Goal: Information Seeking & Learning: Learn about a topic

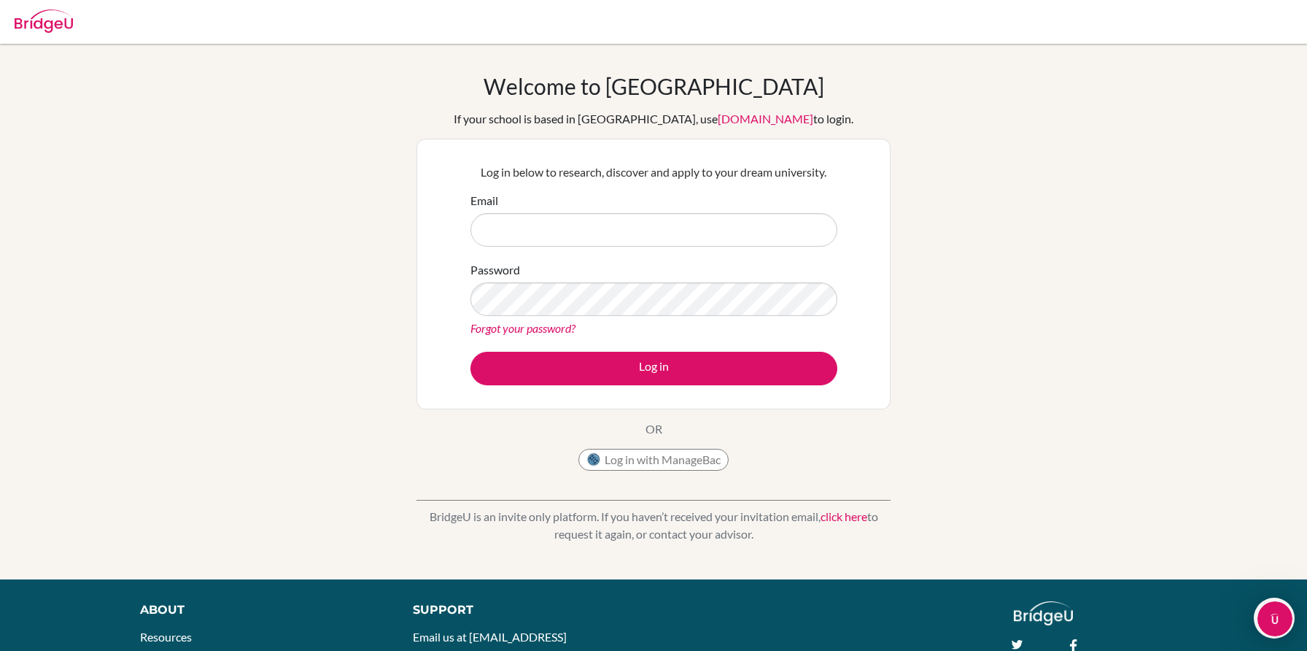
type input "s.henningsson@intsch.se"
click at [656, 384] on div "Log in below to research, discover and apply to your dream university. Email s.…" at bounding box center [653, 274] width 385 height 240
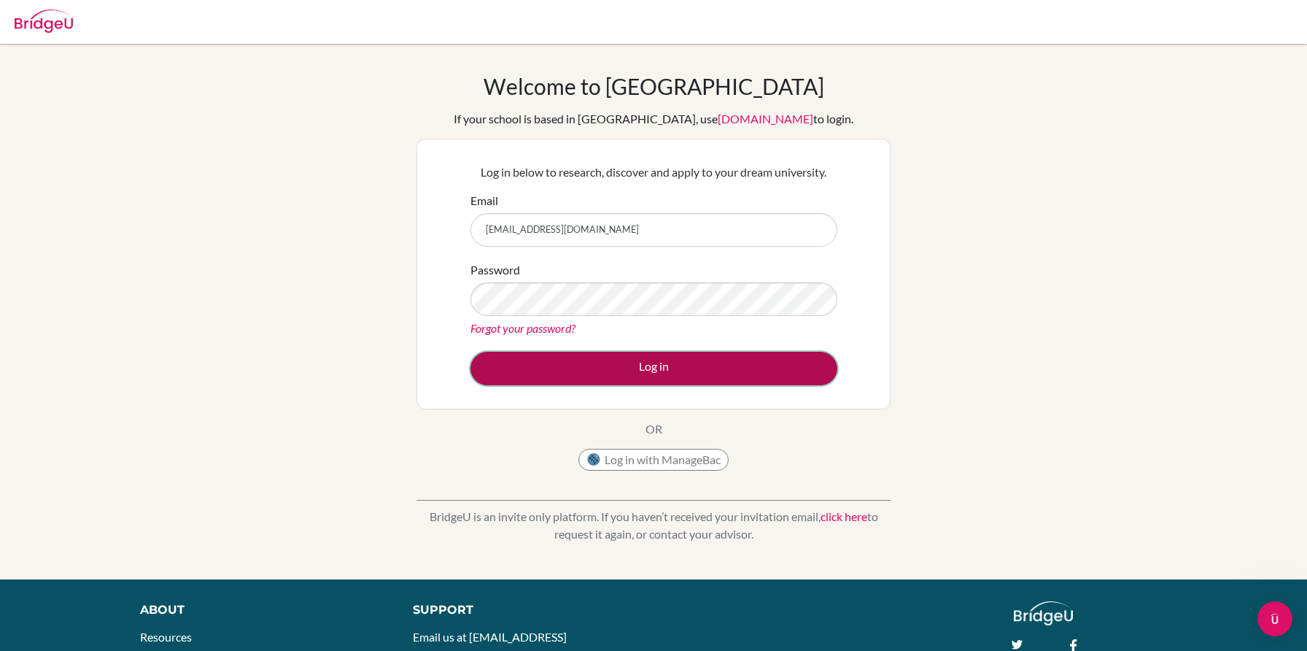
click at [670, 371] on button "Log in" at bounding box center [653, 369] width 367 height 34
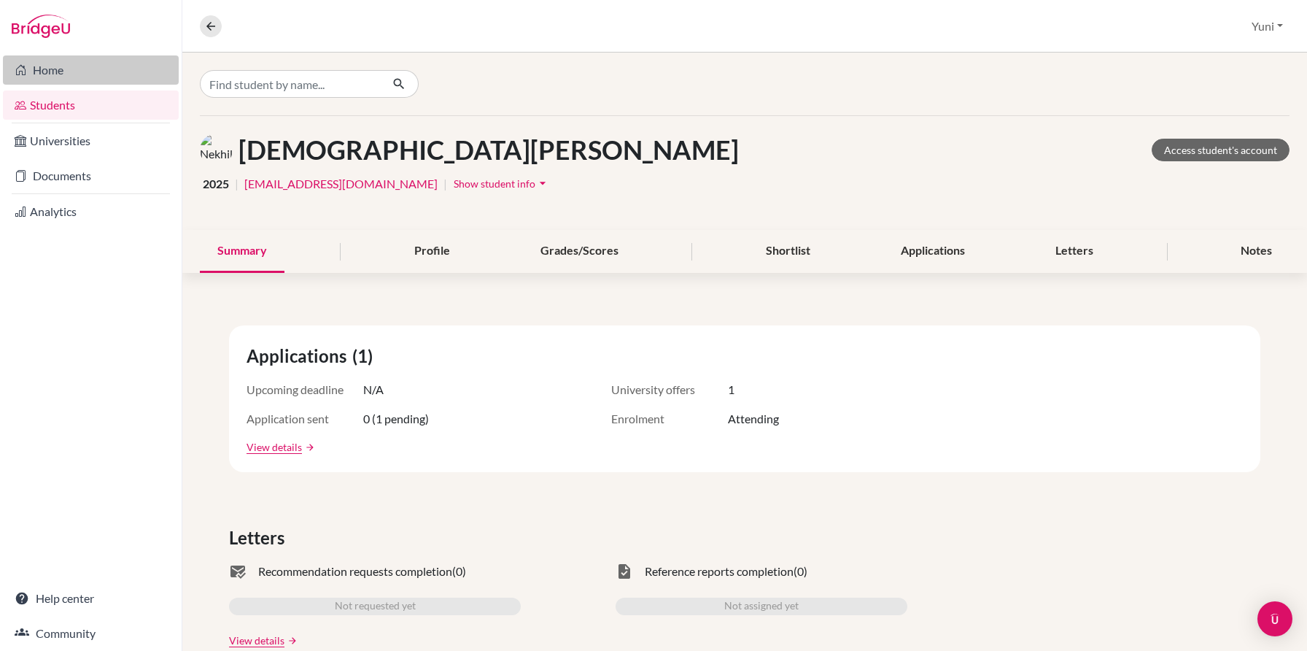
click at [64, 69] on link "Home" at bounding box center [91, 69] width 176 height 29
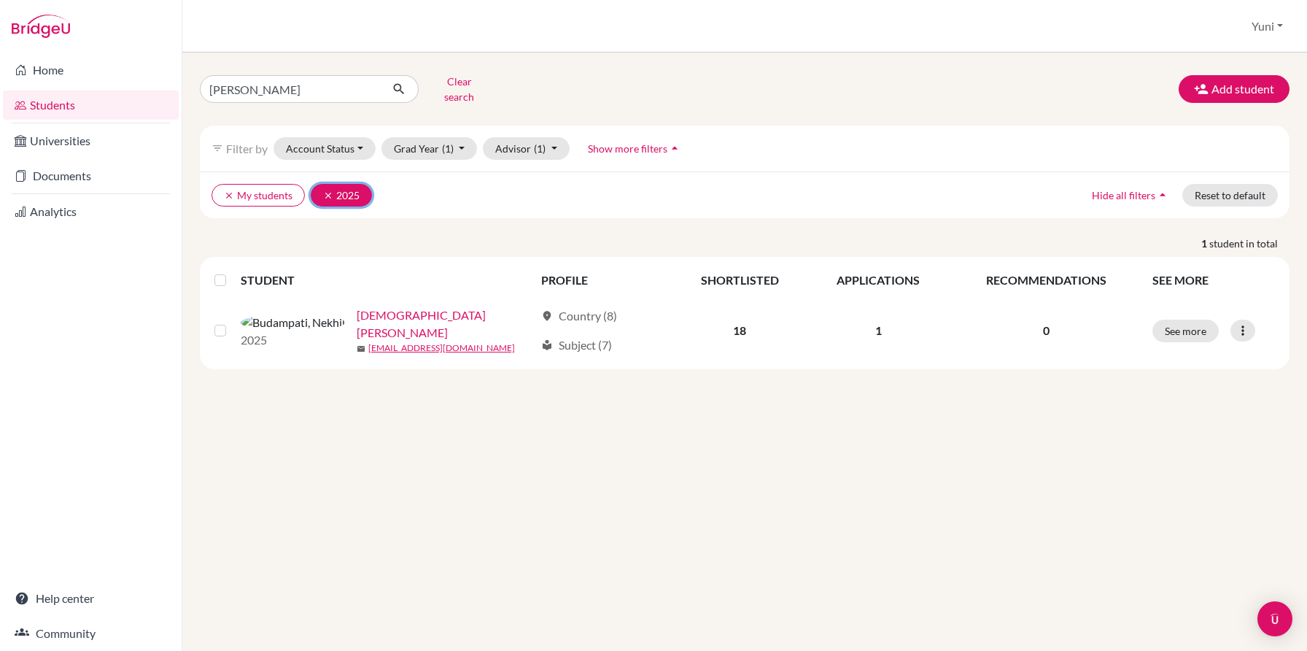
click at [325, 190] on icon "clear" at bounding box center [328, 195] width 10 height 10
click at [221, 184] on button "clear My students" at bounding box center [257, 195] width 93 height 23
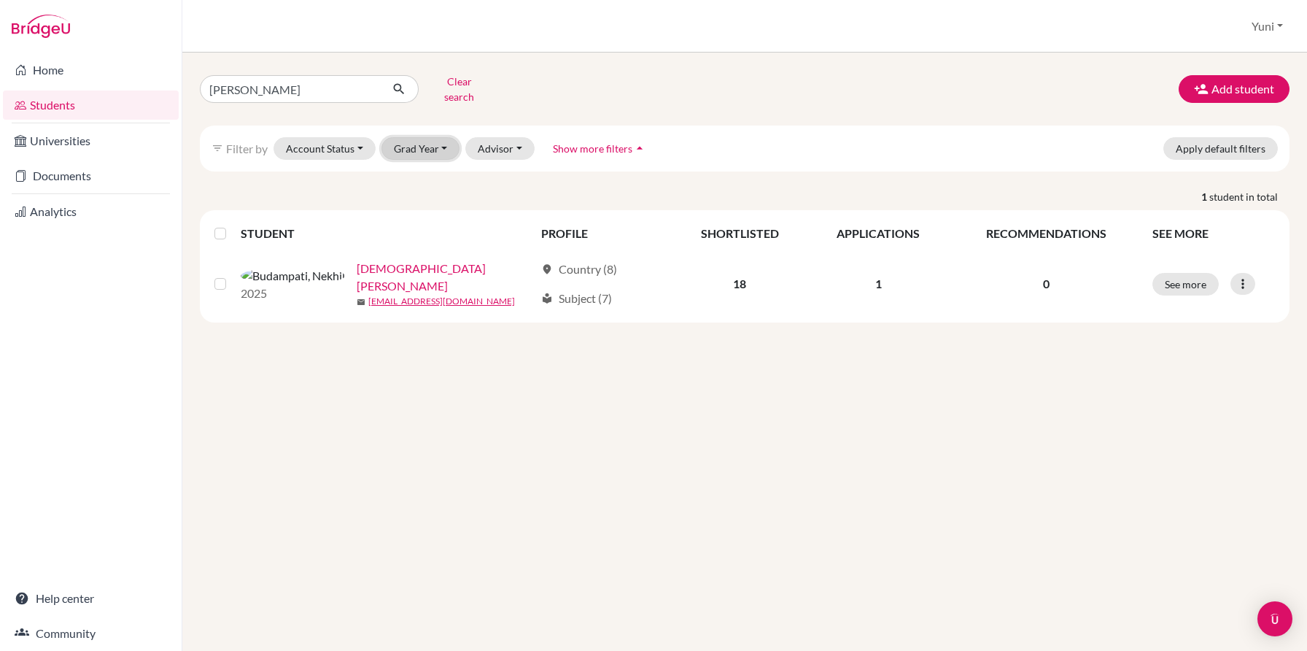
click at [438, 144] on button "Grad Year" at bounding box center [420, 148] width 79 height 23
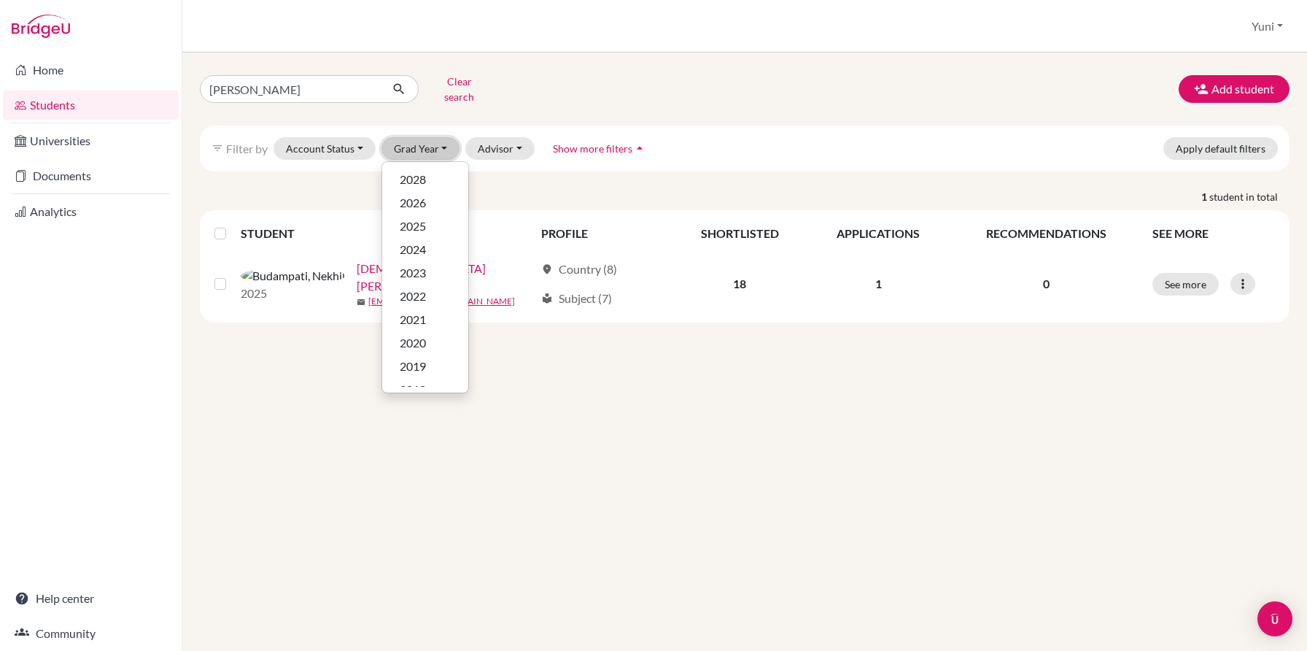
click at [436, 139] on button "Grad Year" at bounding box center [420, 148] width 79 height 23
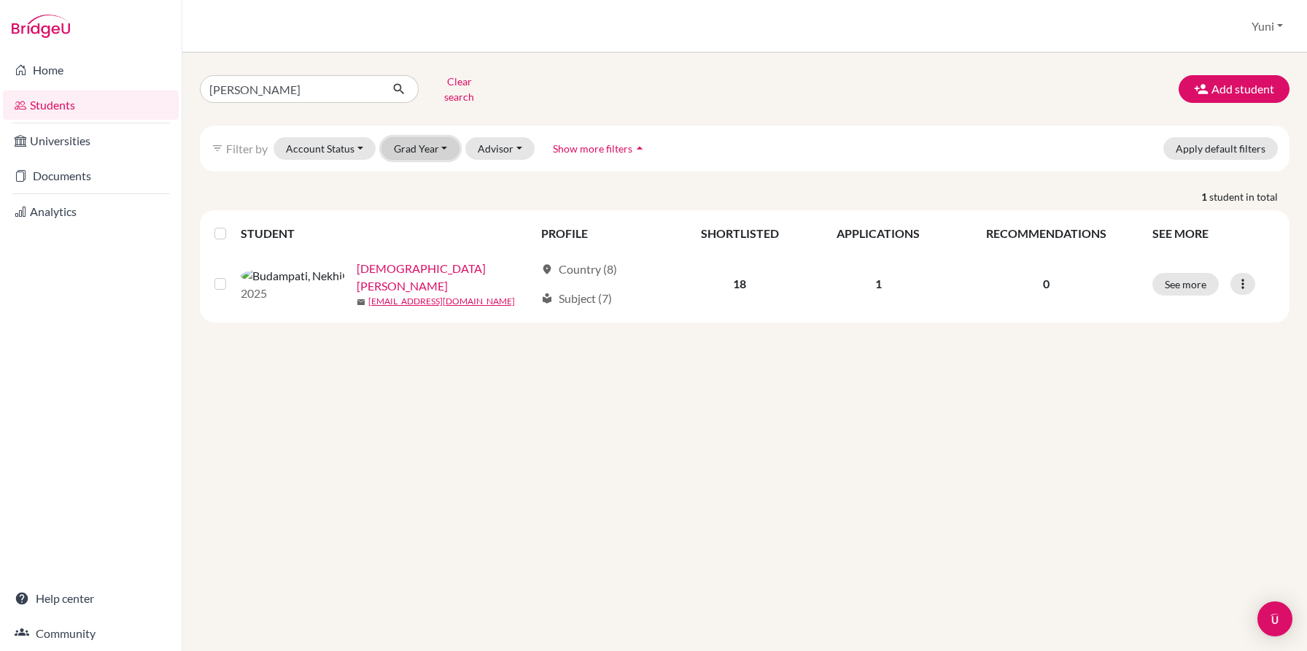
click at [436, 139] on button "Grad Year" at bounding box center [420, 148] width 79 height 23
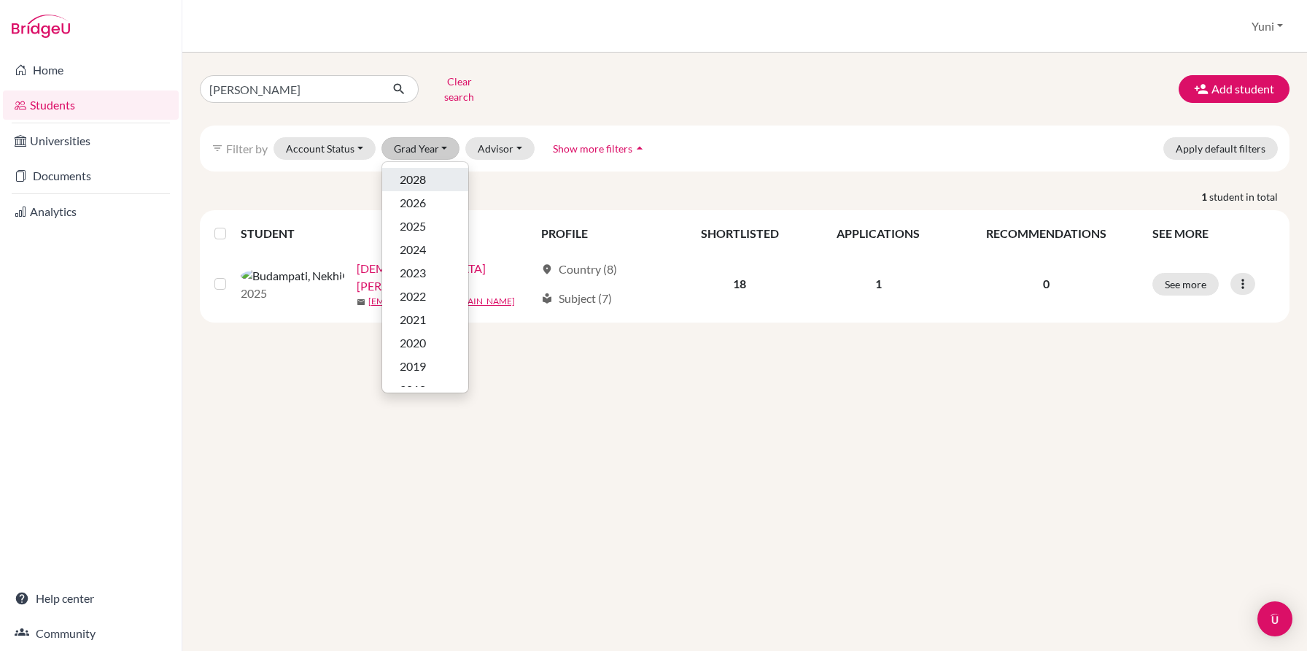
click at [428, 171] on div "2028" at bounding box center [425, 180] width 51 height 18
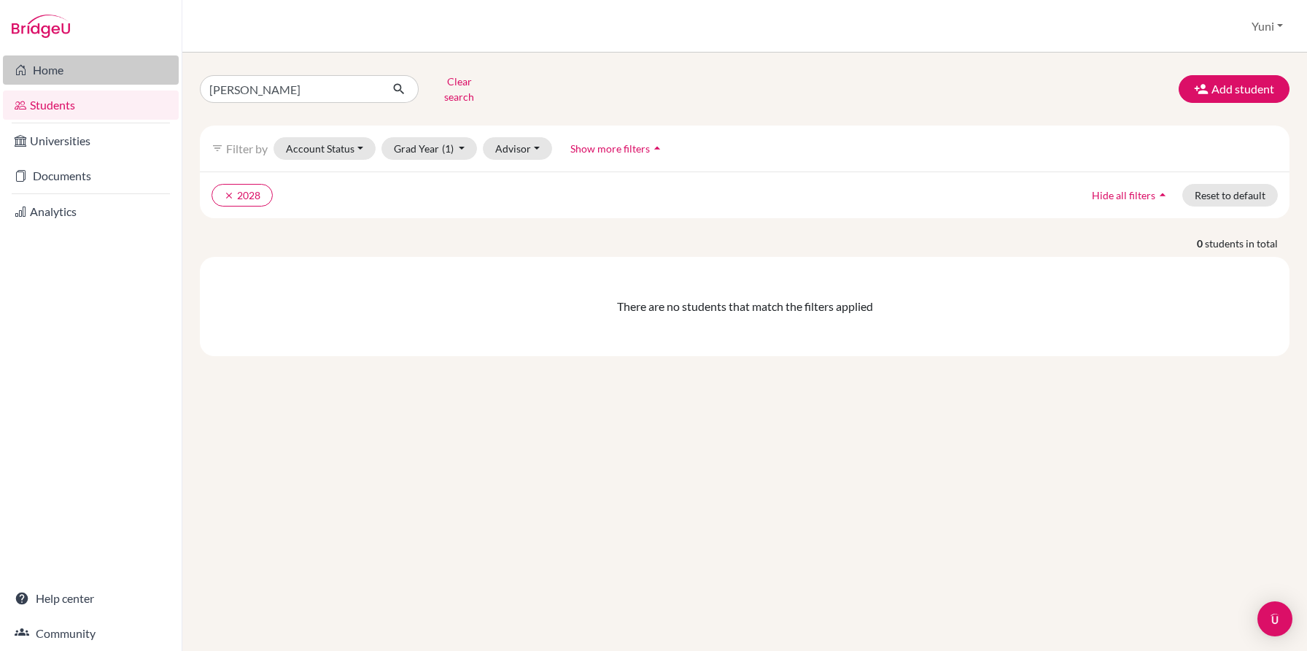
click at [69, 61] on link "Home" at bounding box center [91, 69] width 176 height 29
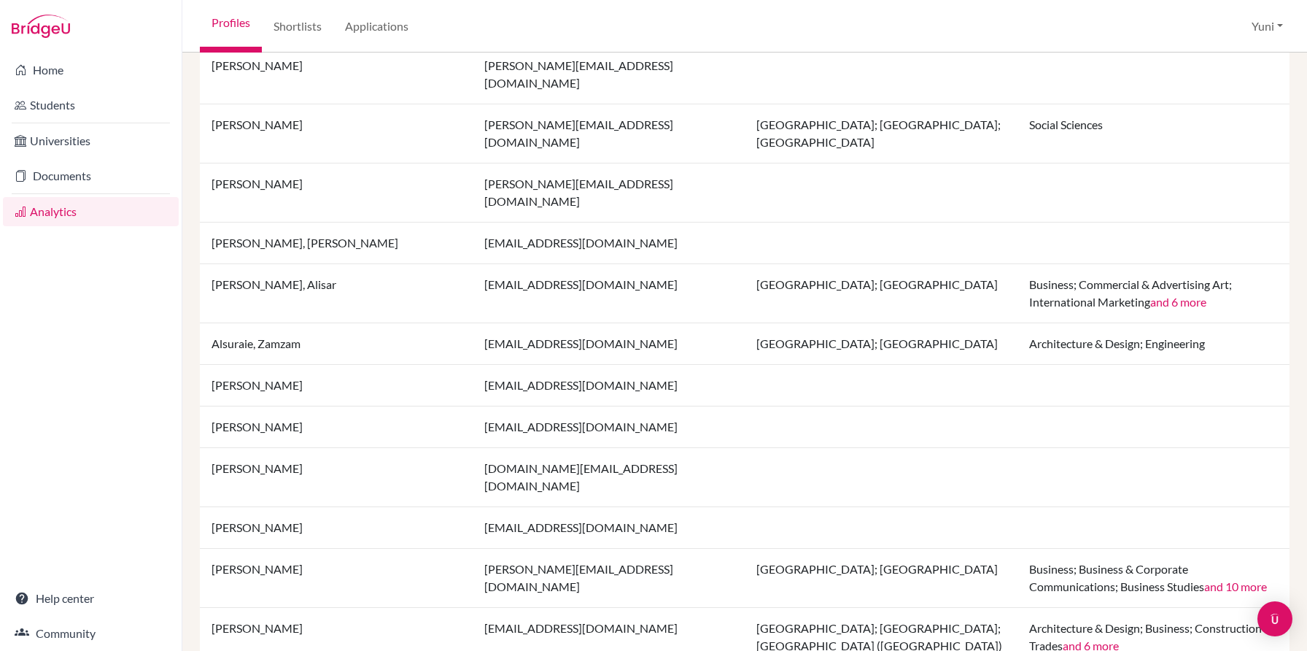
scroll to position [1090, 0]
click at [93, 106] on link "Students" at bounding box center [91, 104] width 176 height 29
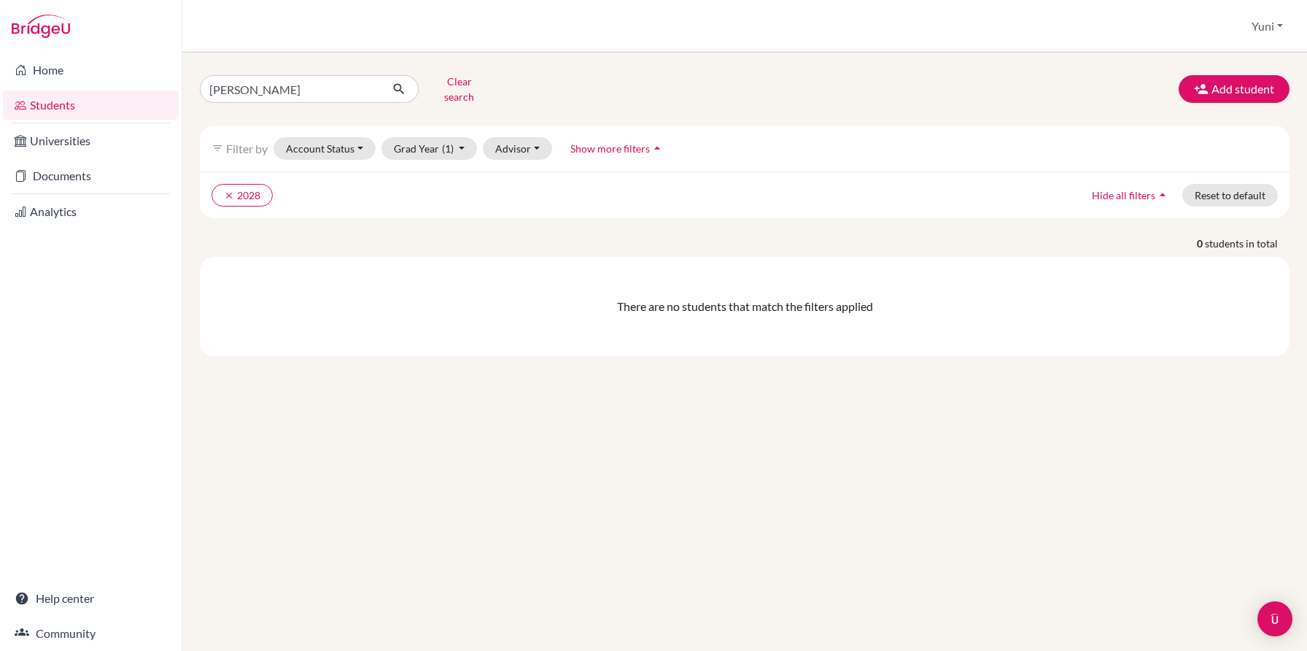
click at [35, 26] on img at bounding box center [41, 26] width 58 height 23
click at [225, 190] on button "clear 2028" at bounding box center [241, 195] width 61 height 23
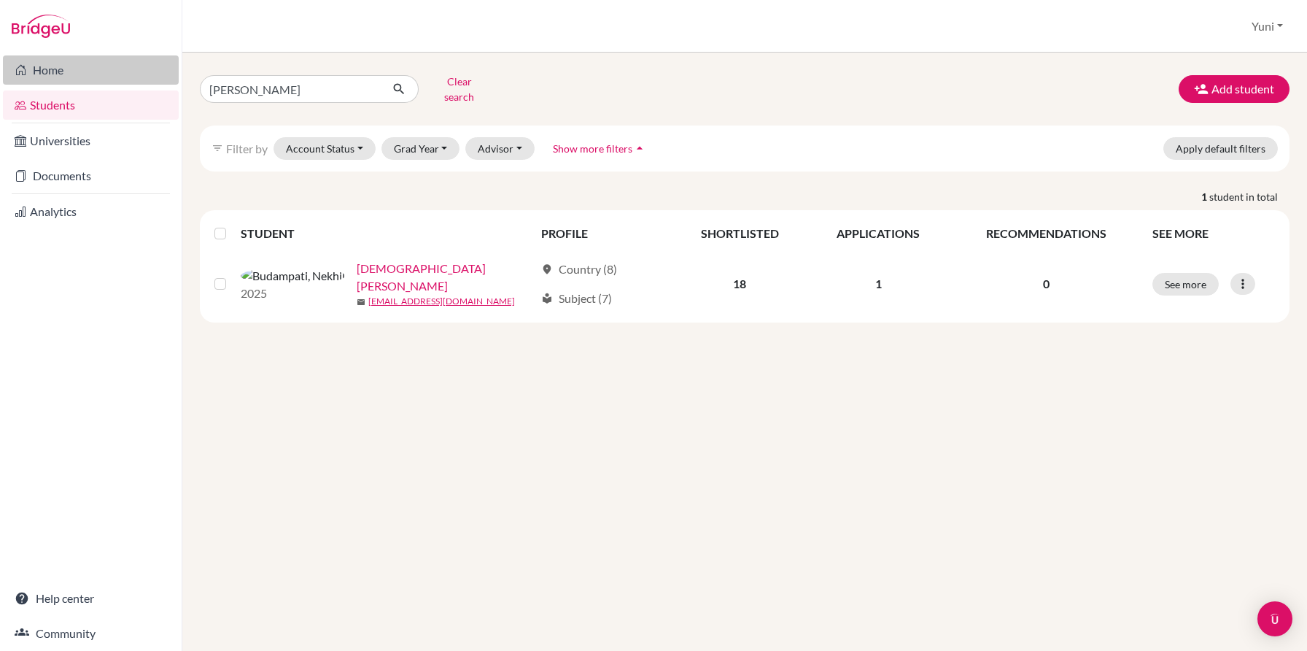
click at [57, 73] on link "Home" at bounding box center [91, 69] width 176 height 29
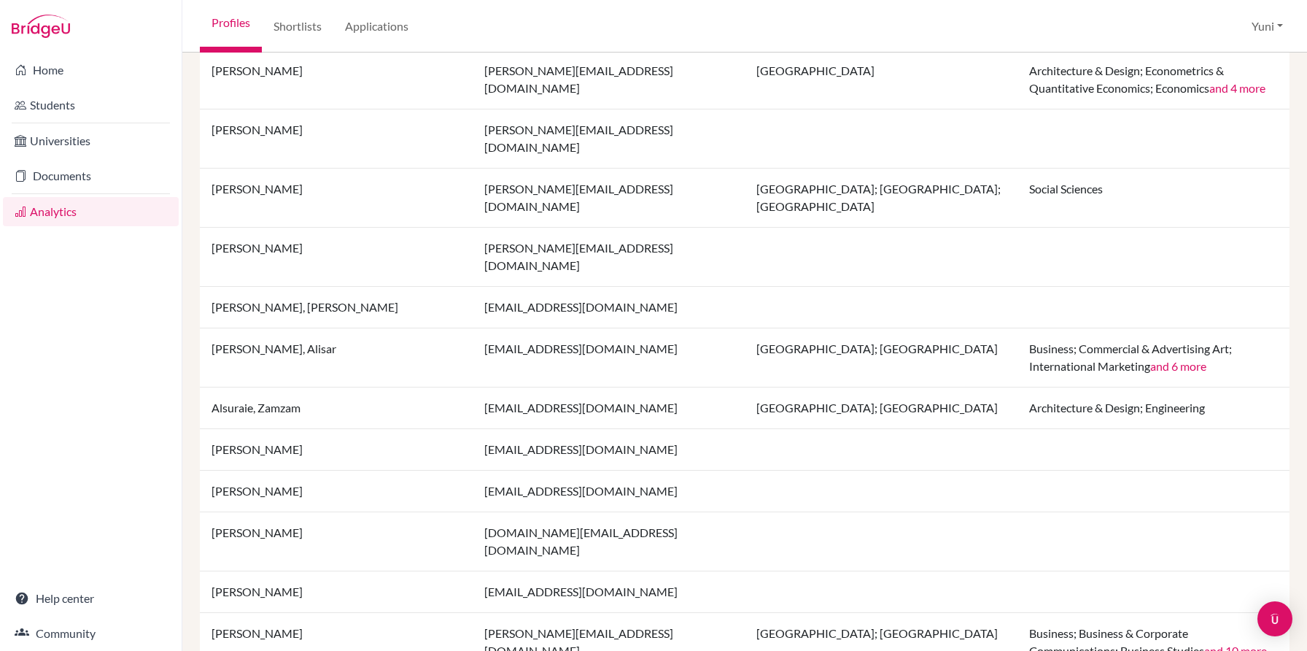
scroll to position [1090, 0]
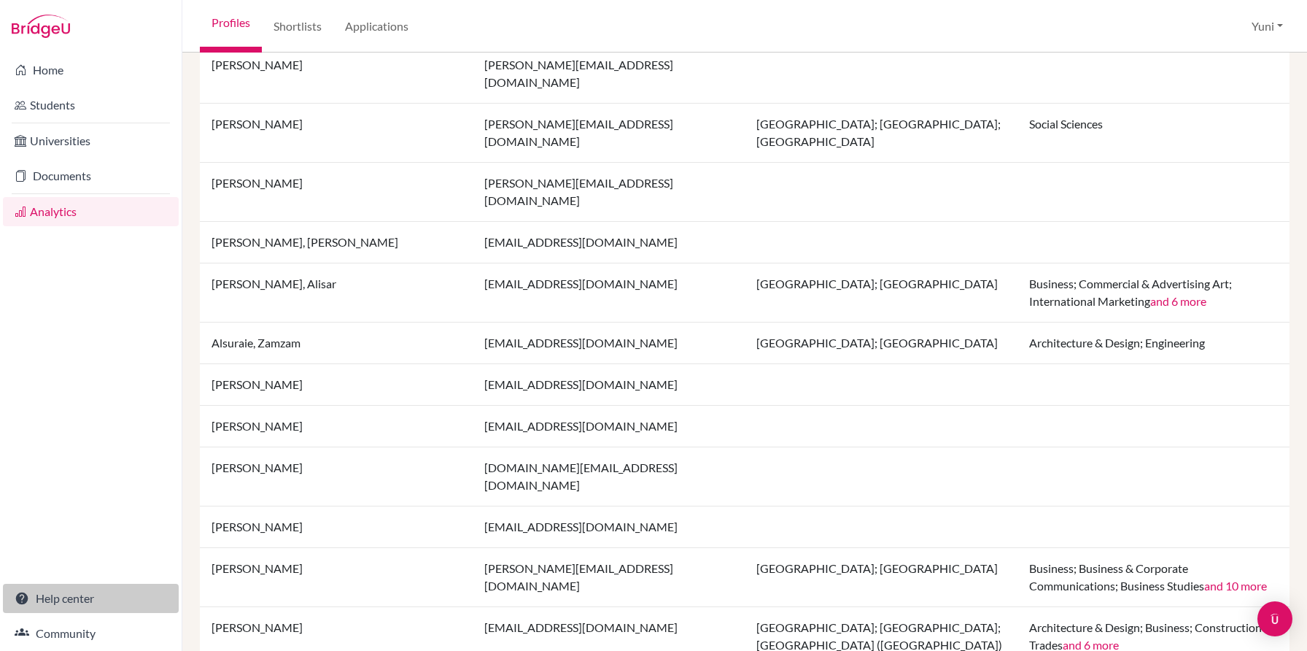
click at [55, 593] on link "Help center" at bounding box center [91, 597] width 176 height 29
click at [70, 597] on link "Help center" at bounding box center [91, 597] width 176 height 29
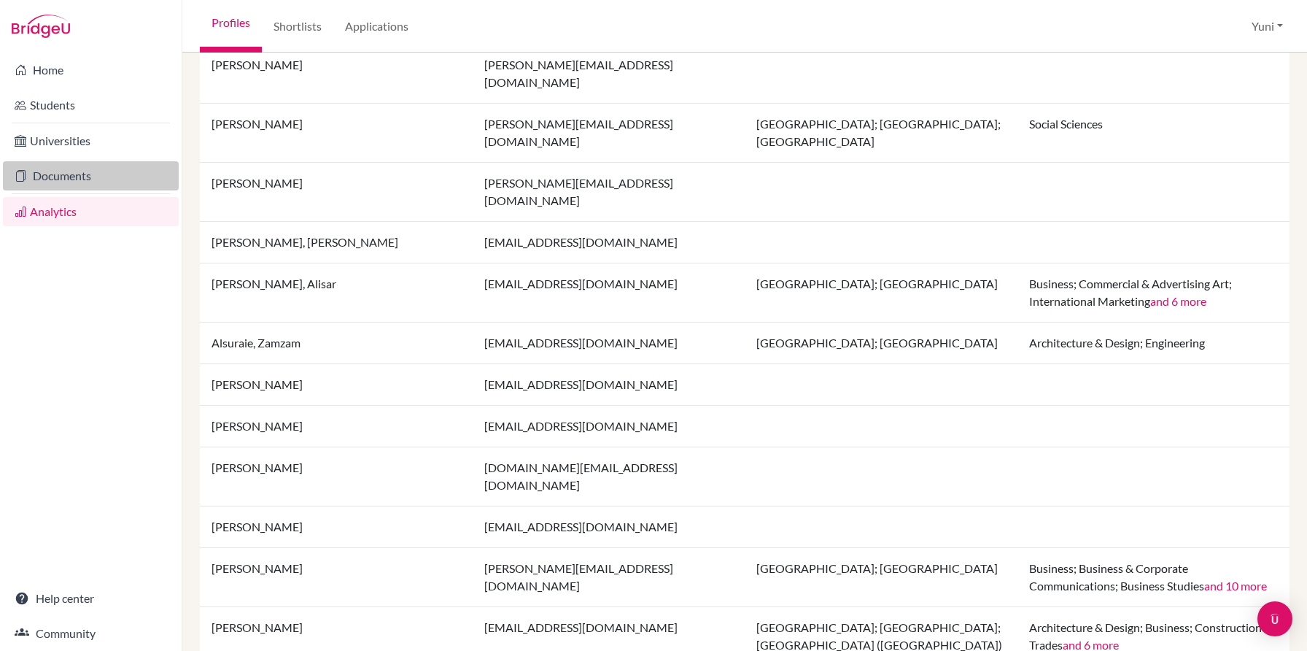
click at [115, 170] on link "Documents" at bounding box center [91, 175] width 176 height 29
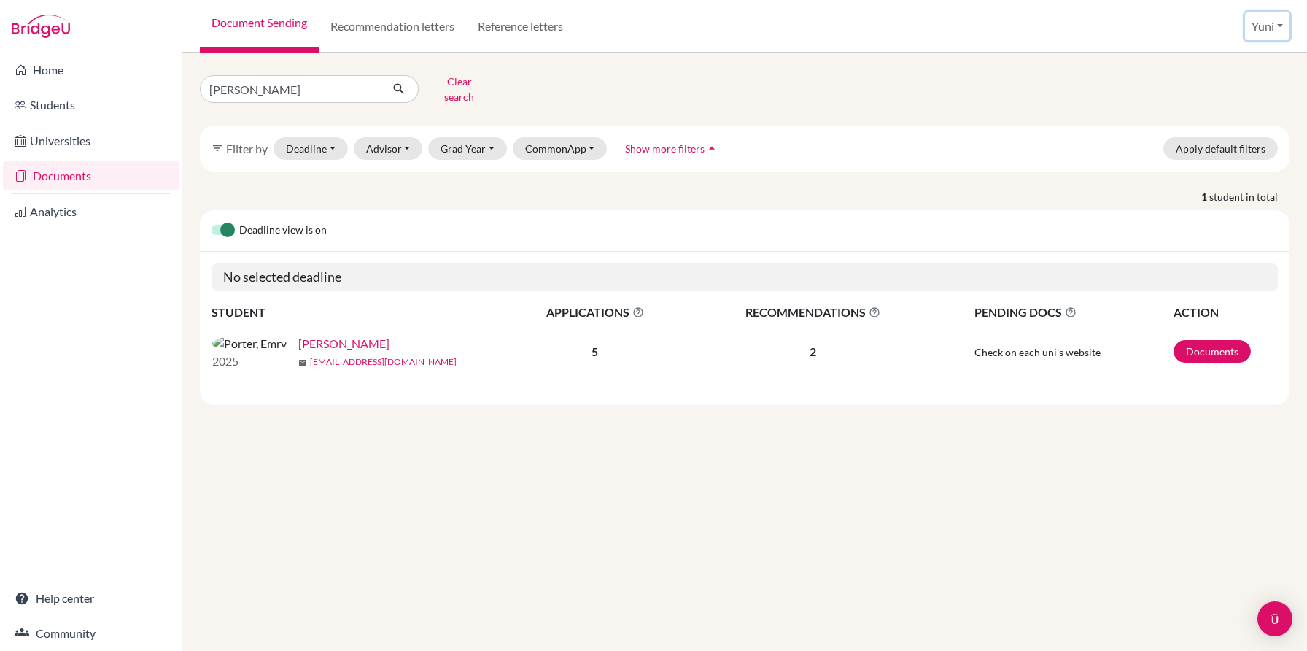
click at [1271, 26] on button "Yuni" at bounding box center [1267, 26] width 44 height 28
click at [1218, 84] on link "School Settings" at bounding box center [1233, 82] width 115 height 23
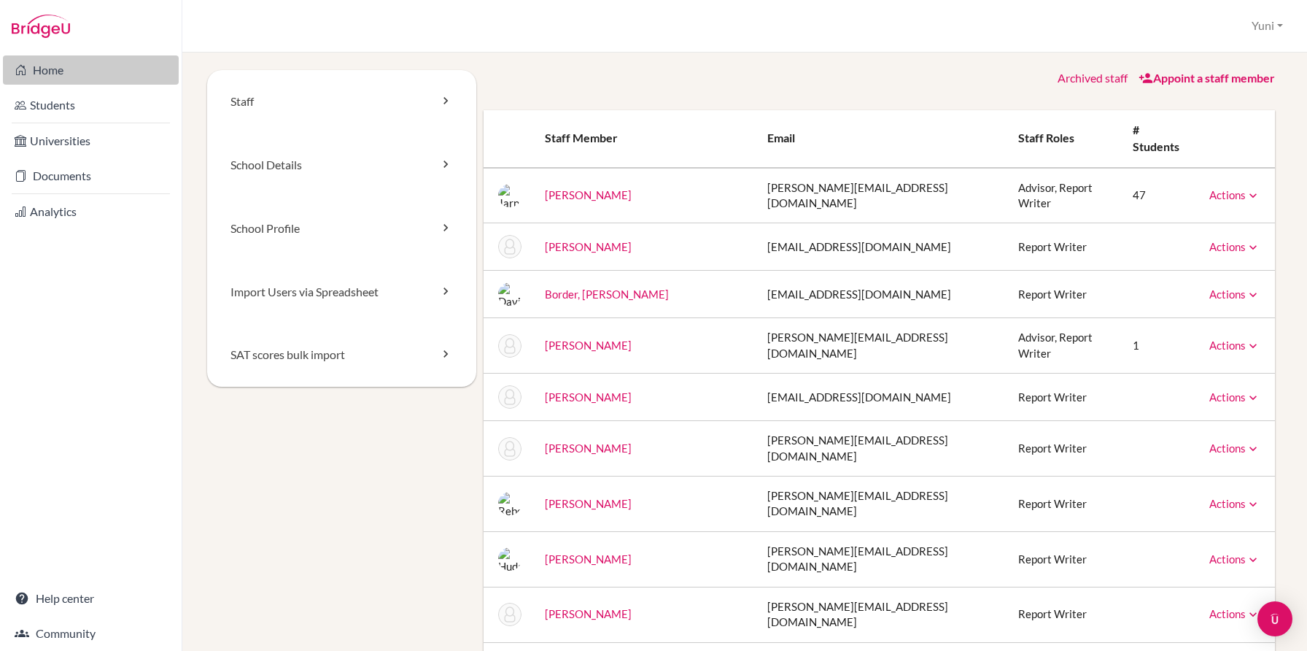
click at [71, 70] on link "Home" at bounding box center [91, 69] width 176 height 29
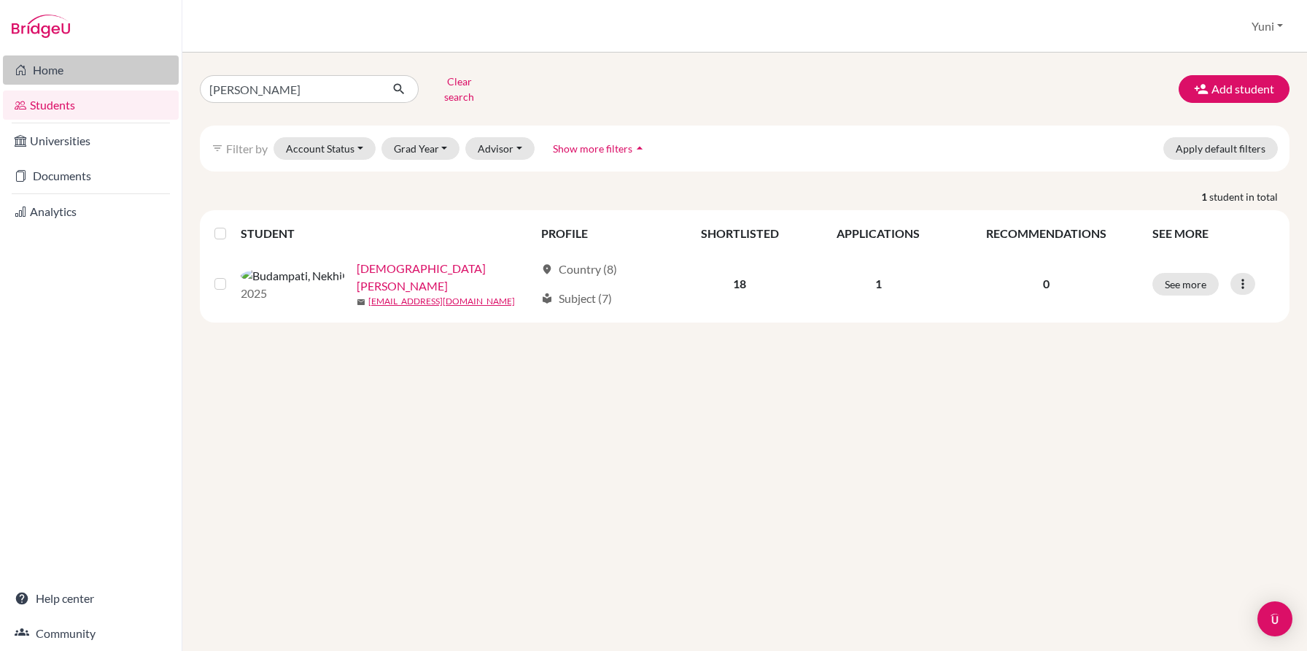
click at [56, 69] on link "Home" at bounding box center [91, 69] width 176 height 29
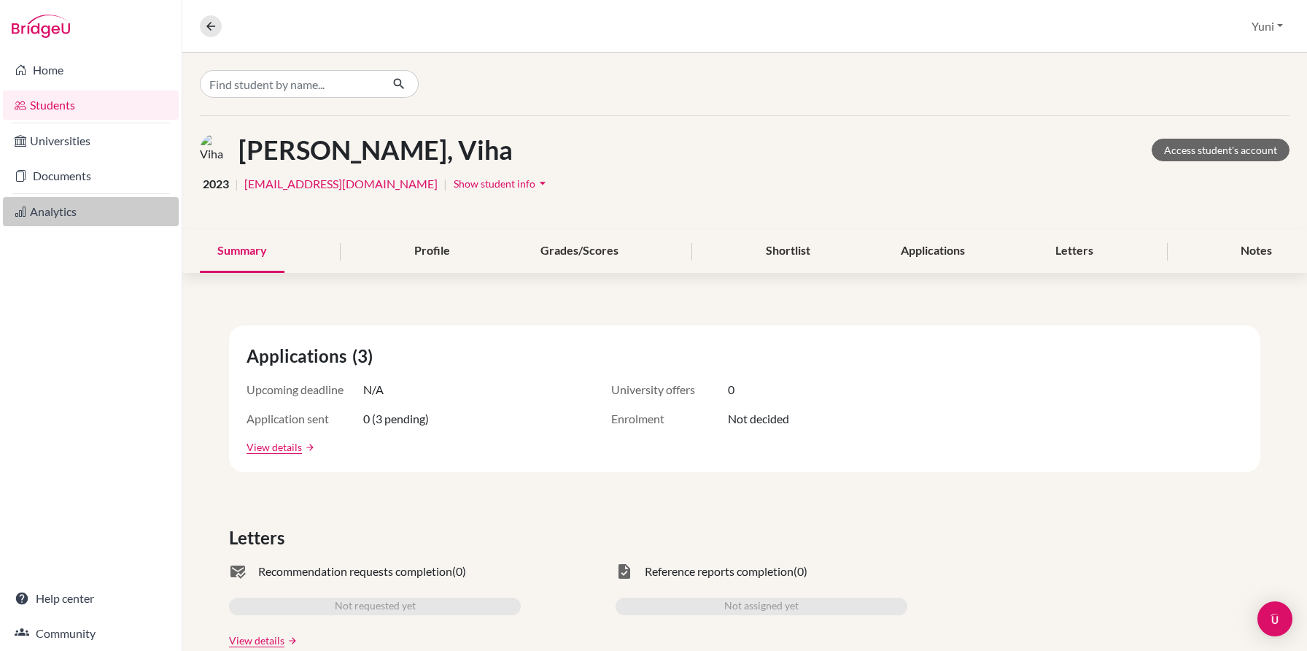
click at [63, 210] on link "Analytics" at bounding box center [91, 211] width 176 height 29
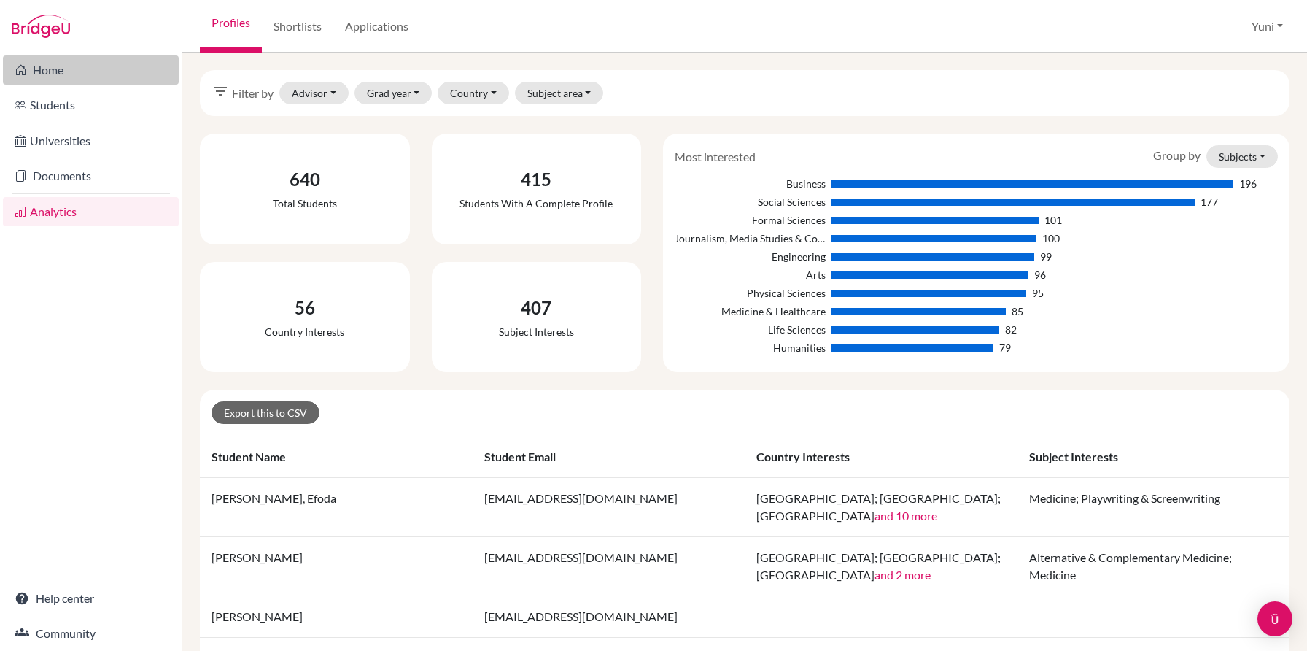
click at [53, 63] on link "Home" at bounding box center [91, 69] width 176 height 29
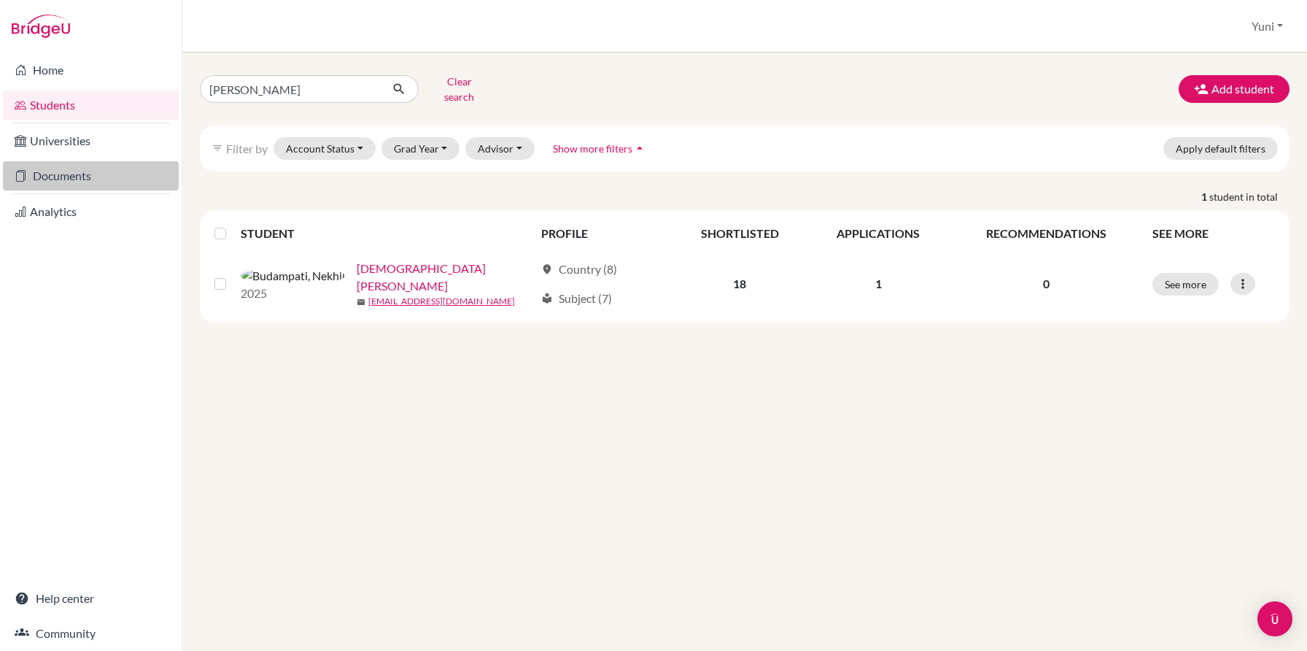
click at [68, 170] on link "Documents" at bounding box center [91, 175] width 176 height 29
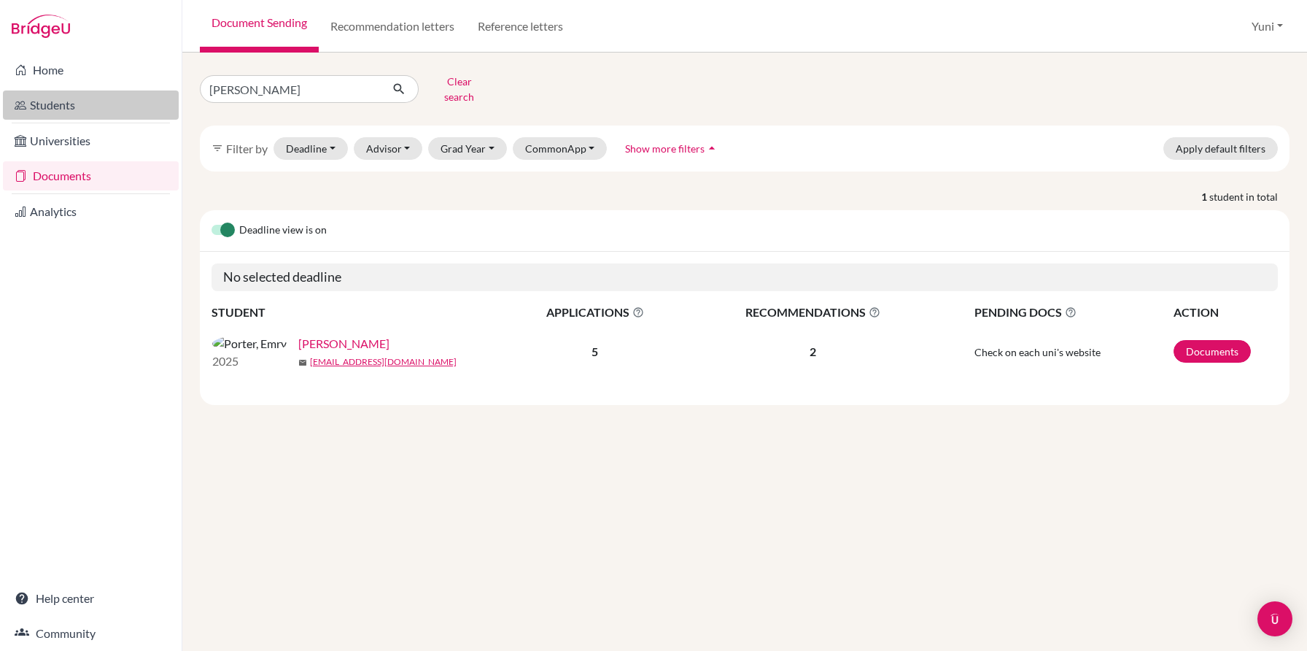
click at [74, 106] on link "Students" at bounding box center [91, 104] width 176 height 29
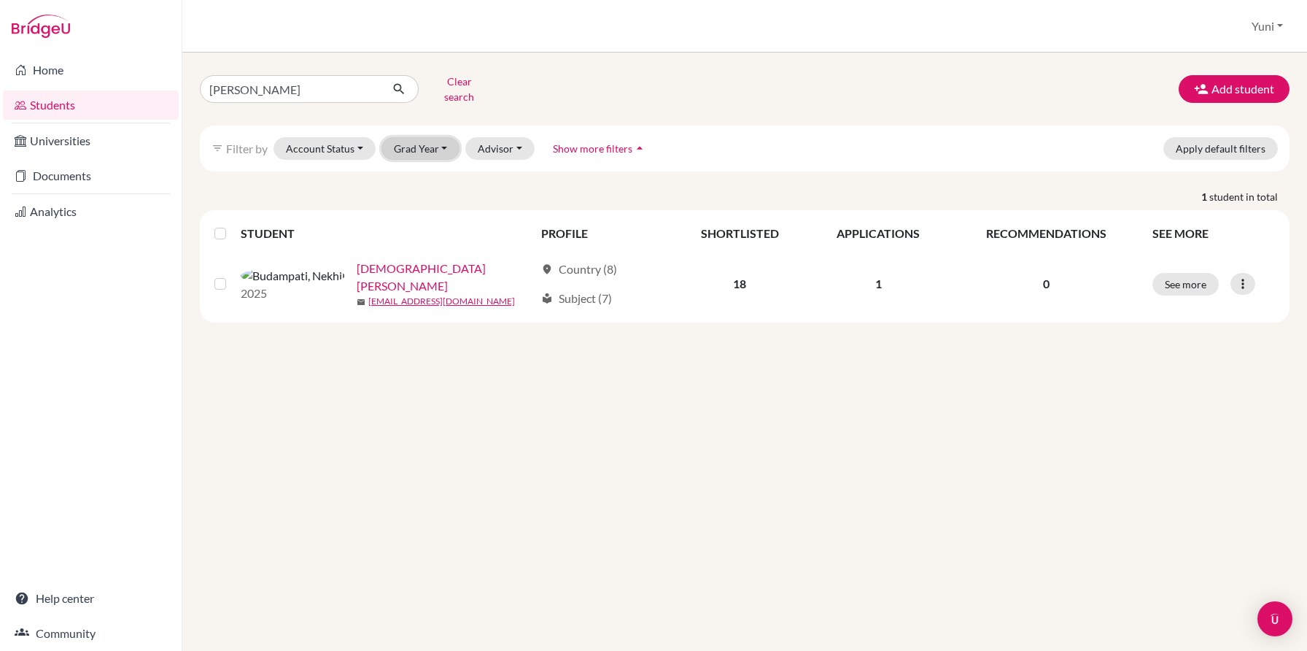
click at [421, 137] on button "Grad Year" at bounding box center [420, 148] width 79 height 23
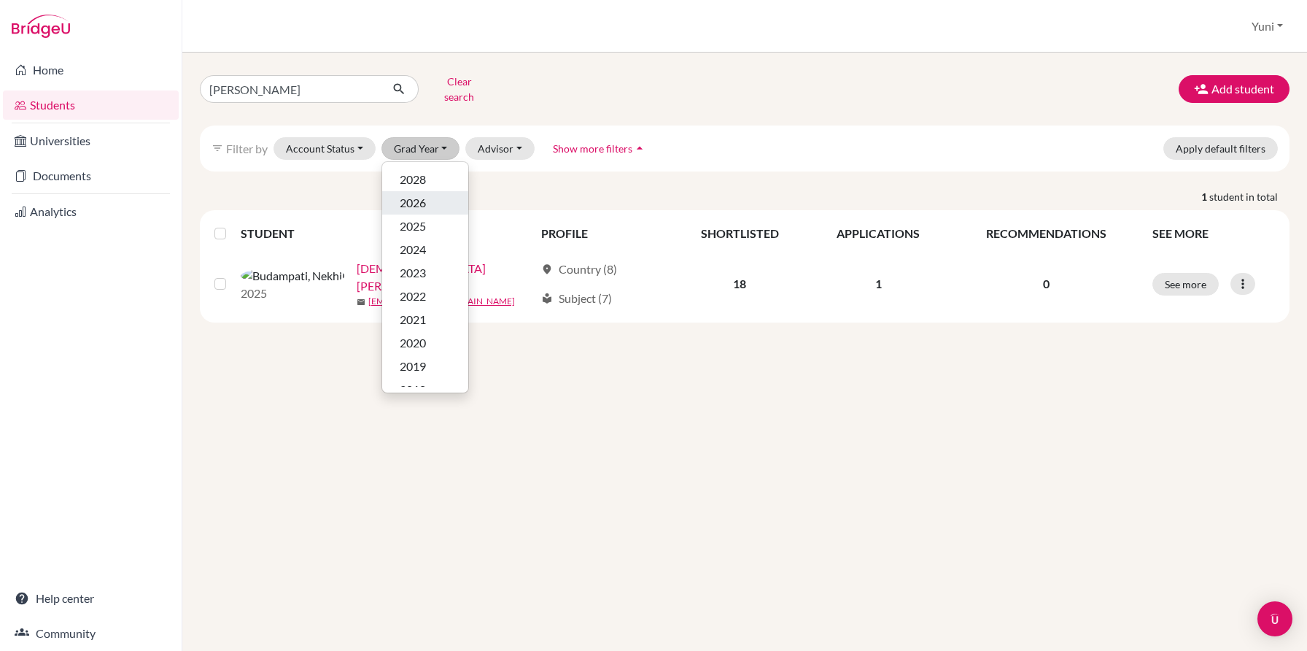
click at [418, 194] on span "2026" at bounding box center [413, 203] width 26 height 18
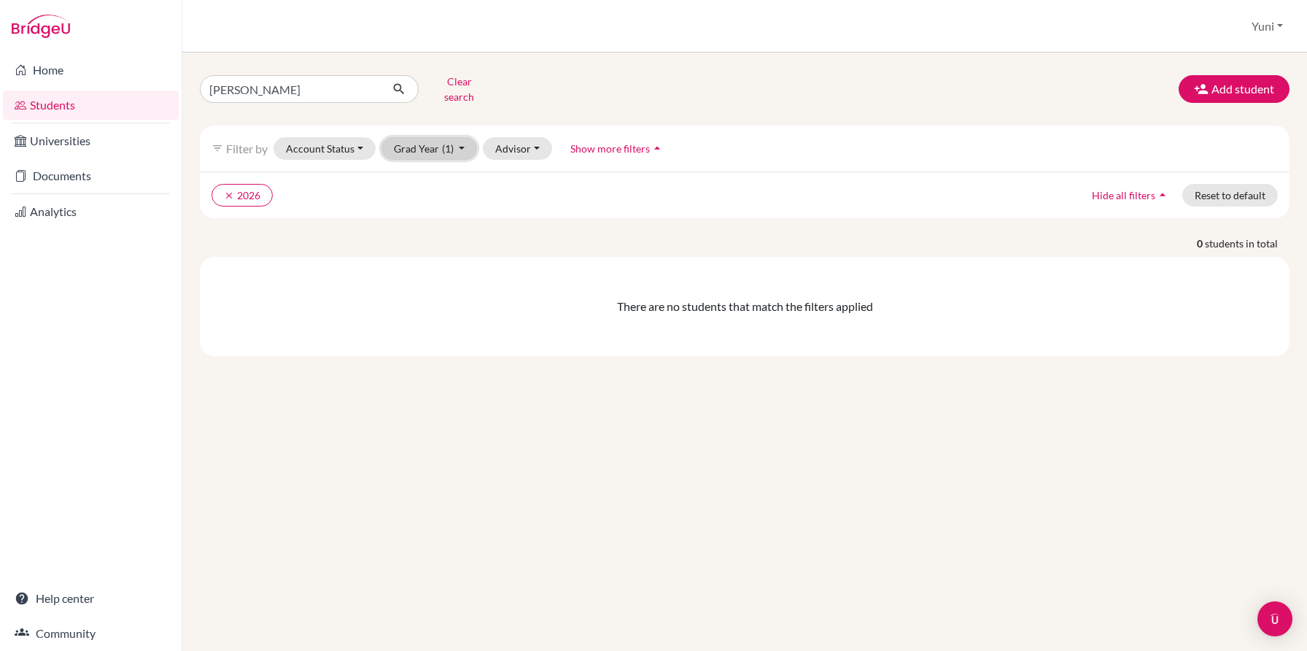
click at [442, 142] on span "(1)" at bounding box center [448, 148] width 12 height 12
click at [419, 217] on span "2025" at bounding box center [413, 226] width 26 height 18
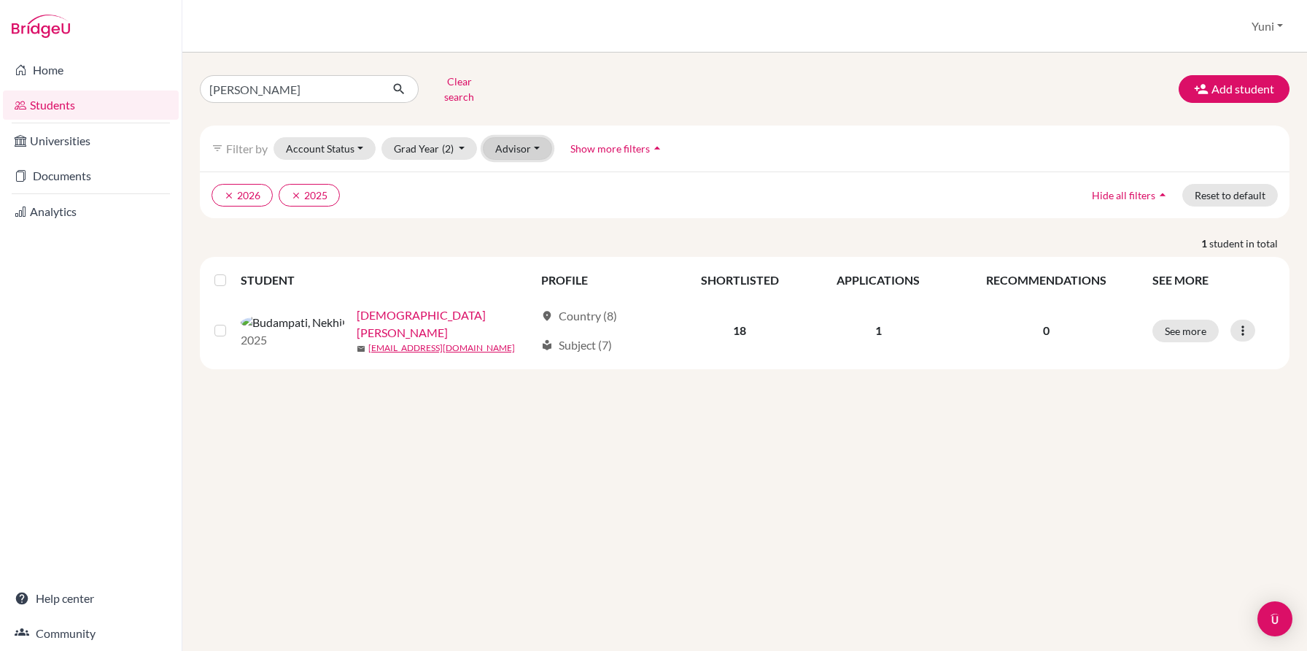
click at [537, 140] on button "Advisor" at bounding box center [517, 148] width 69 height 23
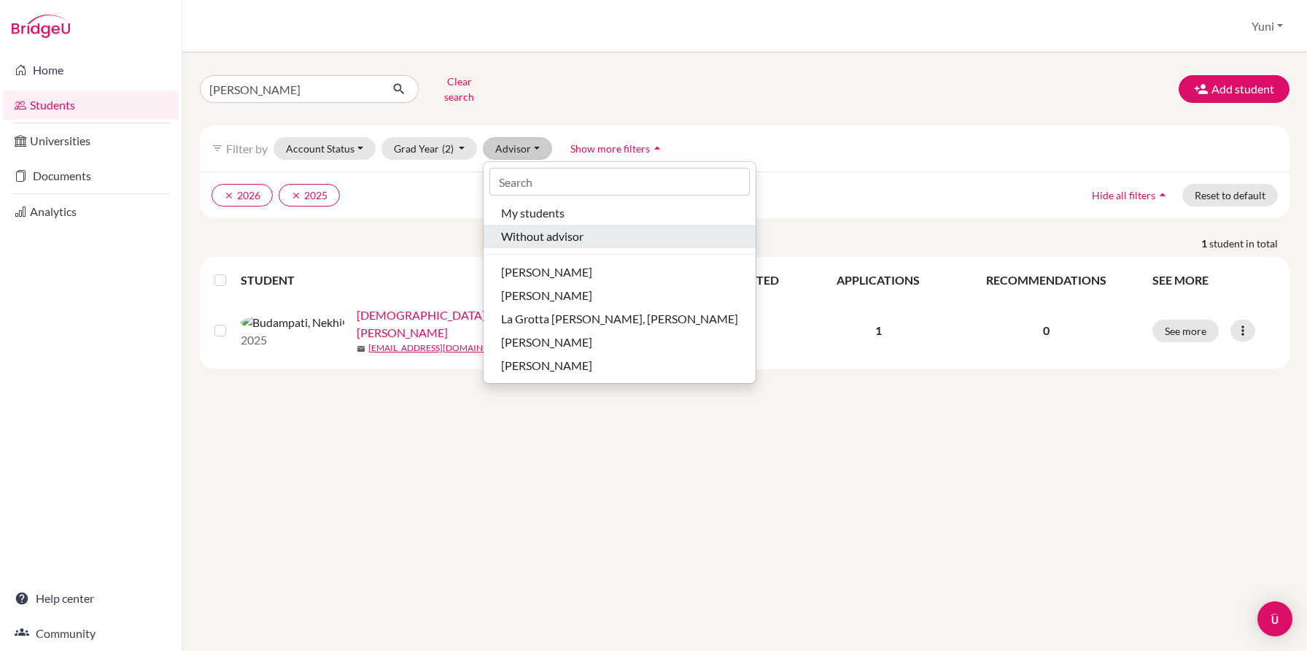
click at [551, 228] on span "Without advisor" at bounding box center [542, 237] width 82 height 18
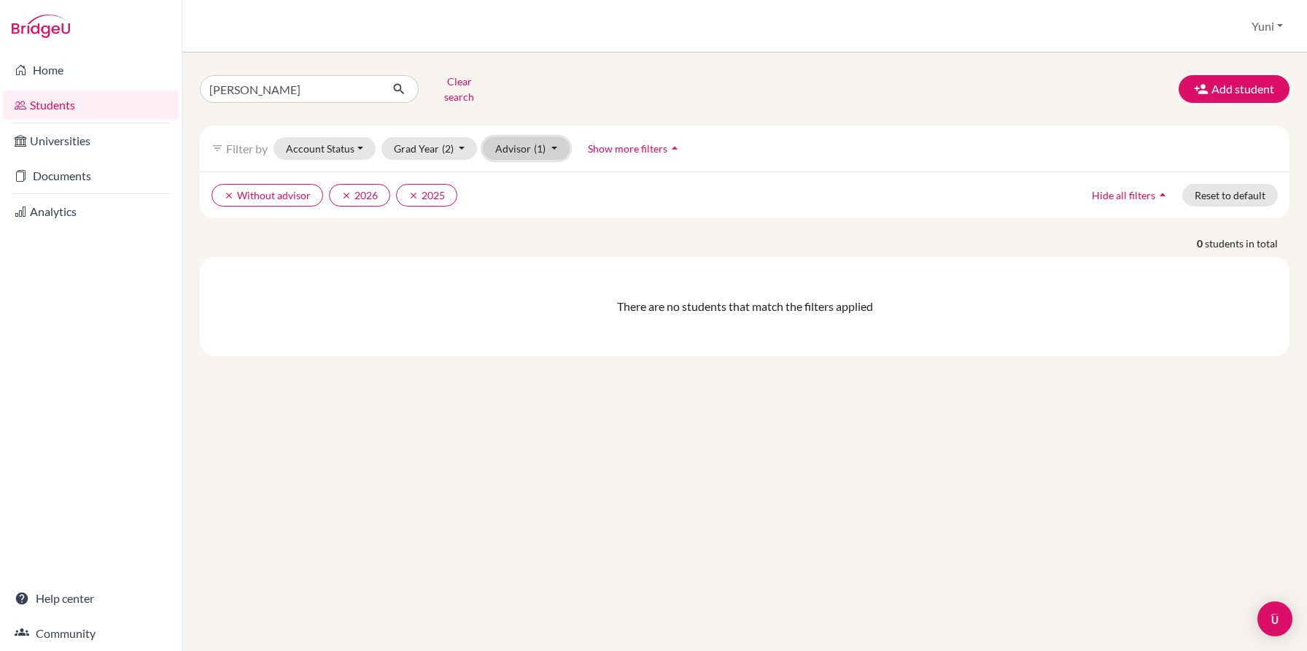
click at [543, 145] on button "Advisor (1)" at bounding box center [526, 148] width 87 height 23
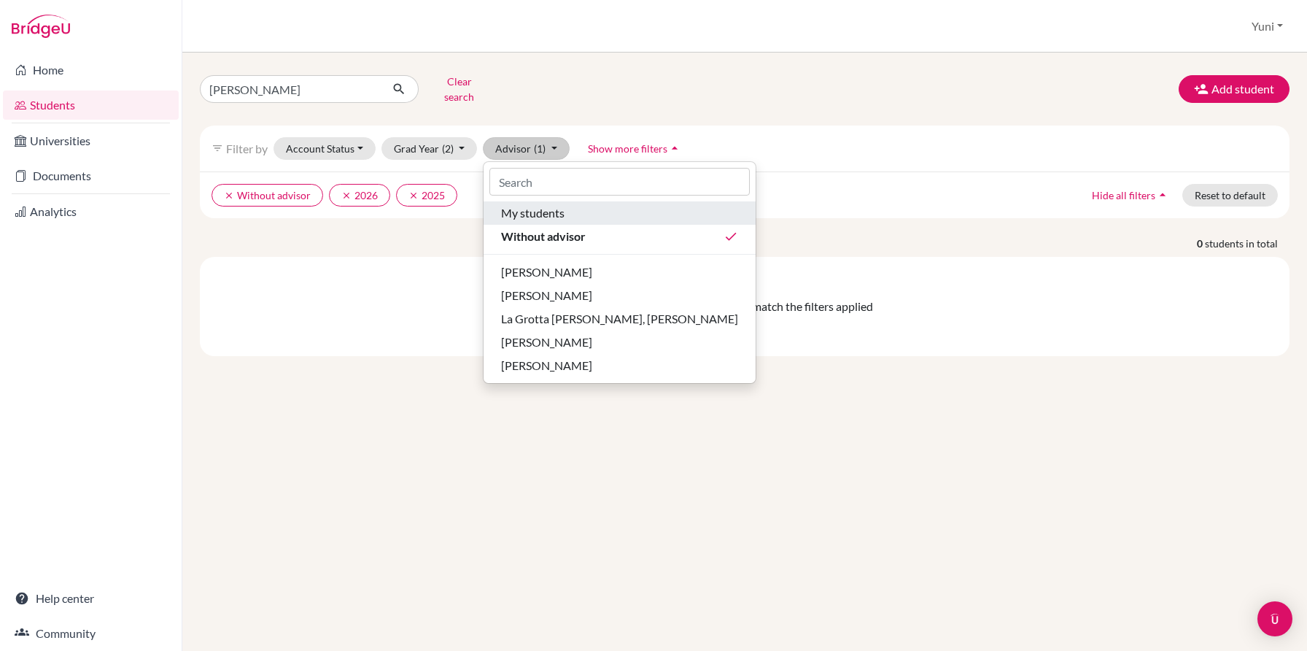
click at [544, 206] on span "My students" at bounding box center [532, 213] width 63 height 18
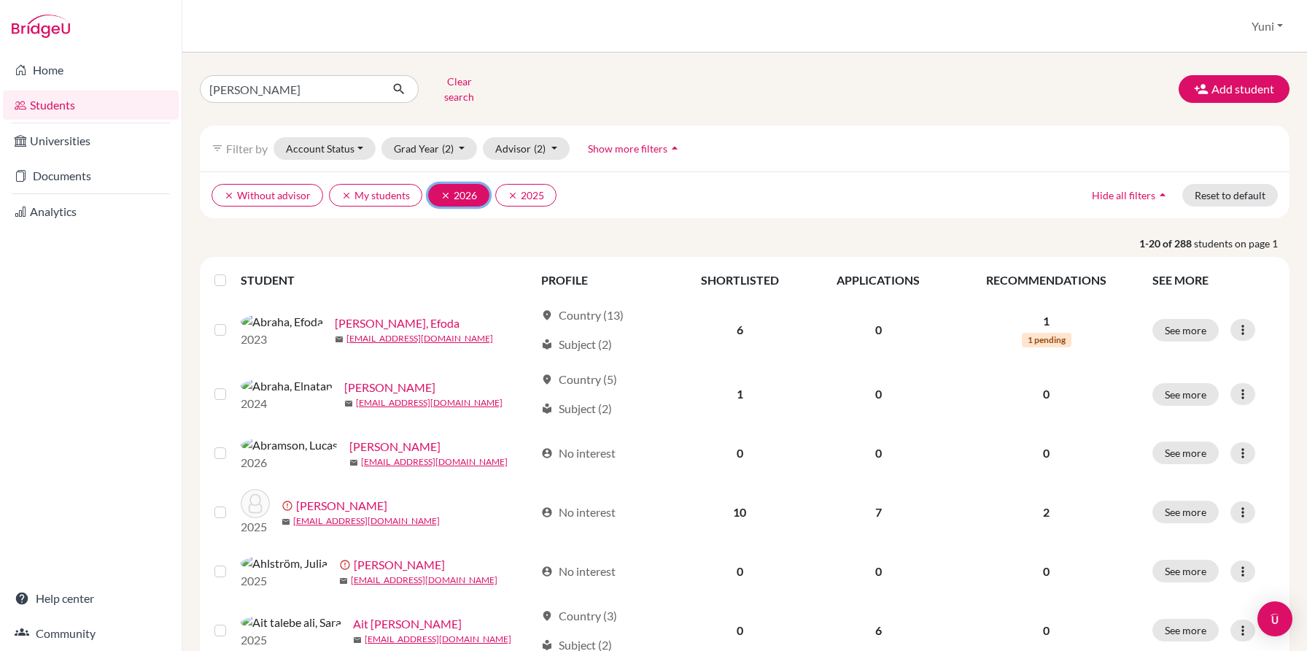
click at [437, 184] on button "clear 2026" at bounding box center [458, 195] width 61 height 23
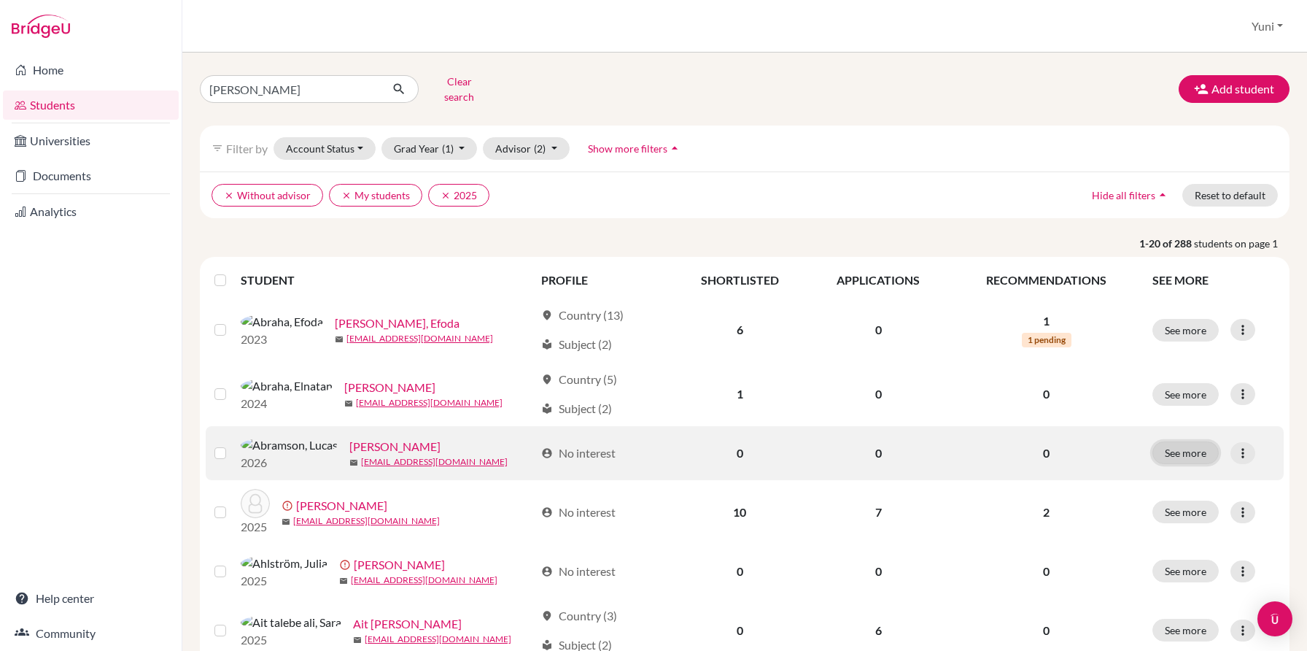
click at [1187, 452] on button "See more" at bounding box center [1185, 452] width 66 height 23
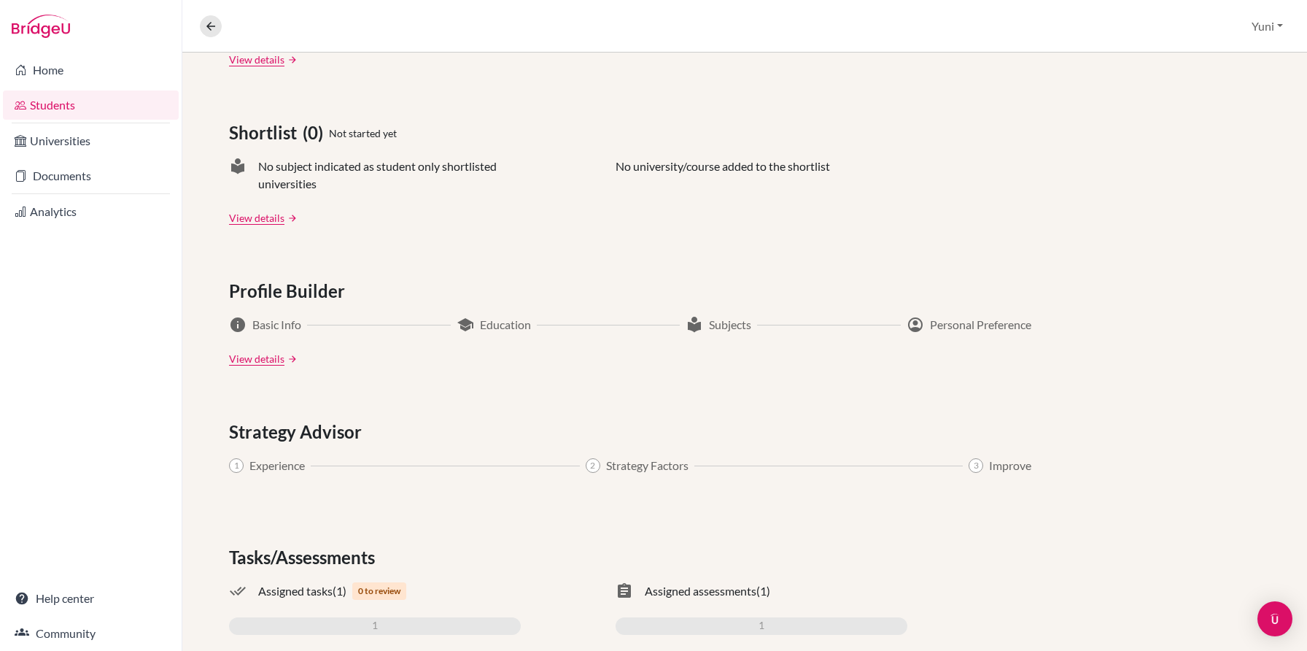
scroll to position [632, 0]
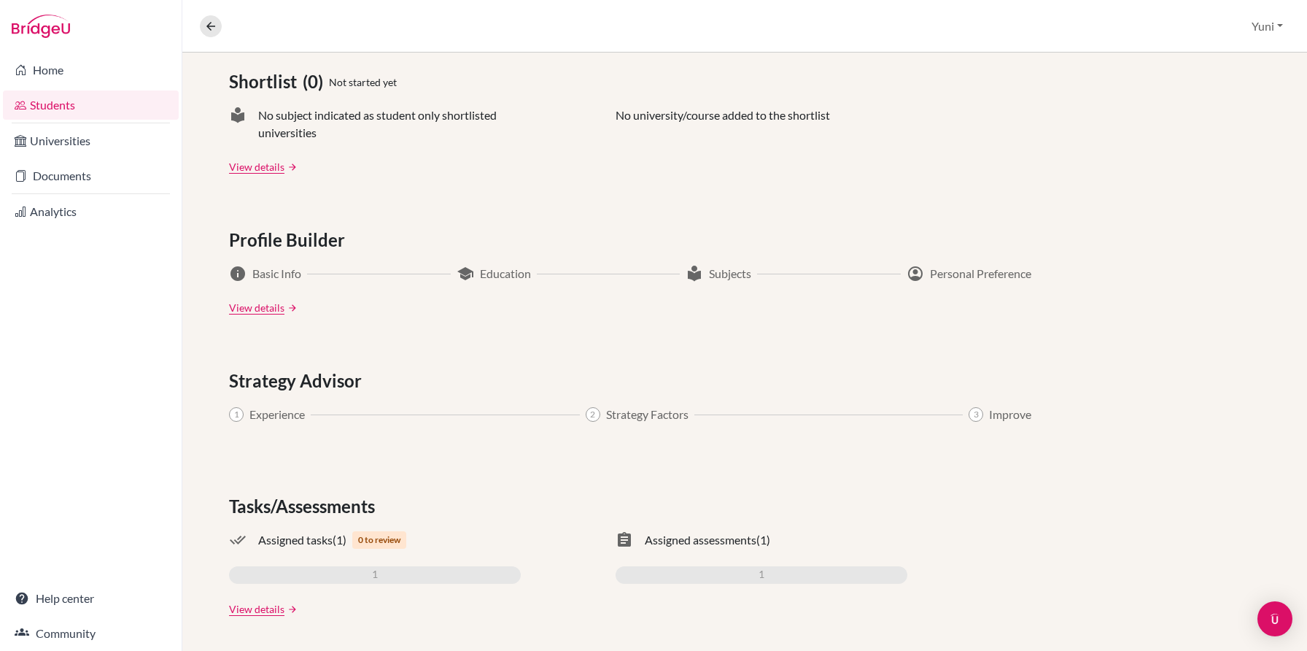
click at [306, 504] on span "Tasks/Assessments" at bounding box center [305, 506] width 152 height 26
click at [252, 602] on link "View details" at bounding box center [256, 608] width 55 height 15
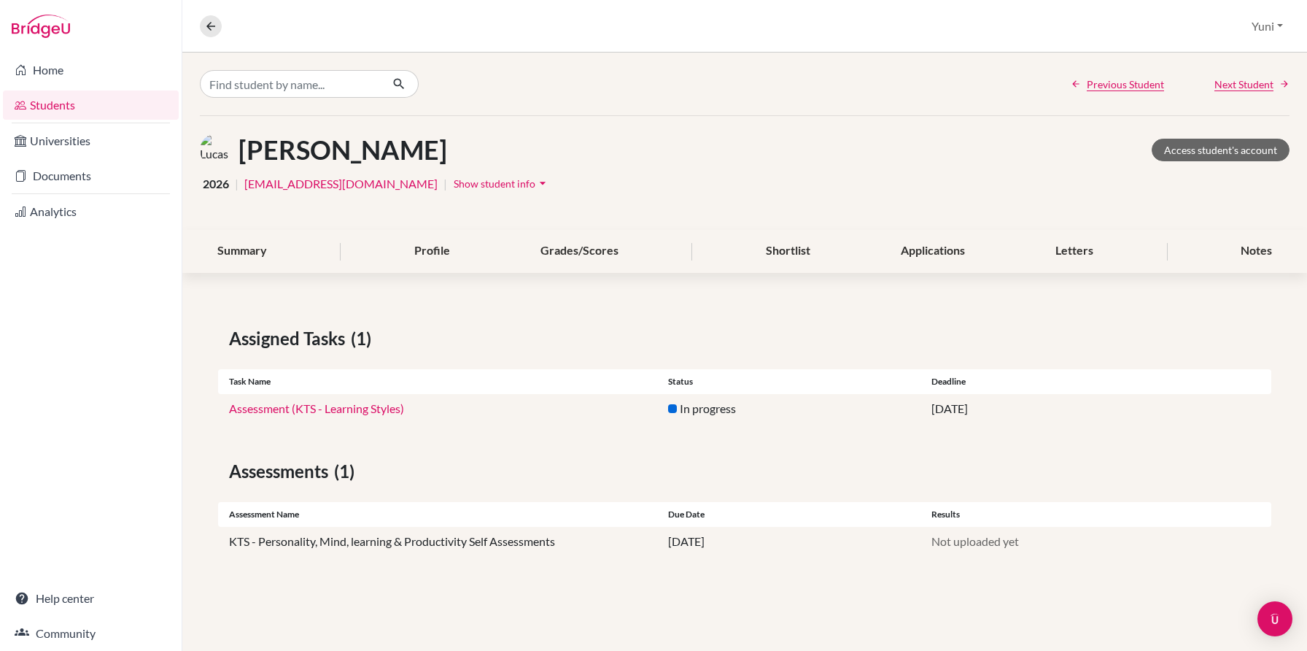
click at [347, 405] on link "Assessment (KTS - Learning Styles)" at bounding box center [316, 408] width 175 height 14
